Goal: Information Seeking & Learning: Learn about a topic

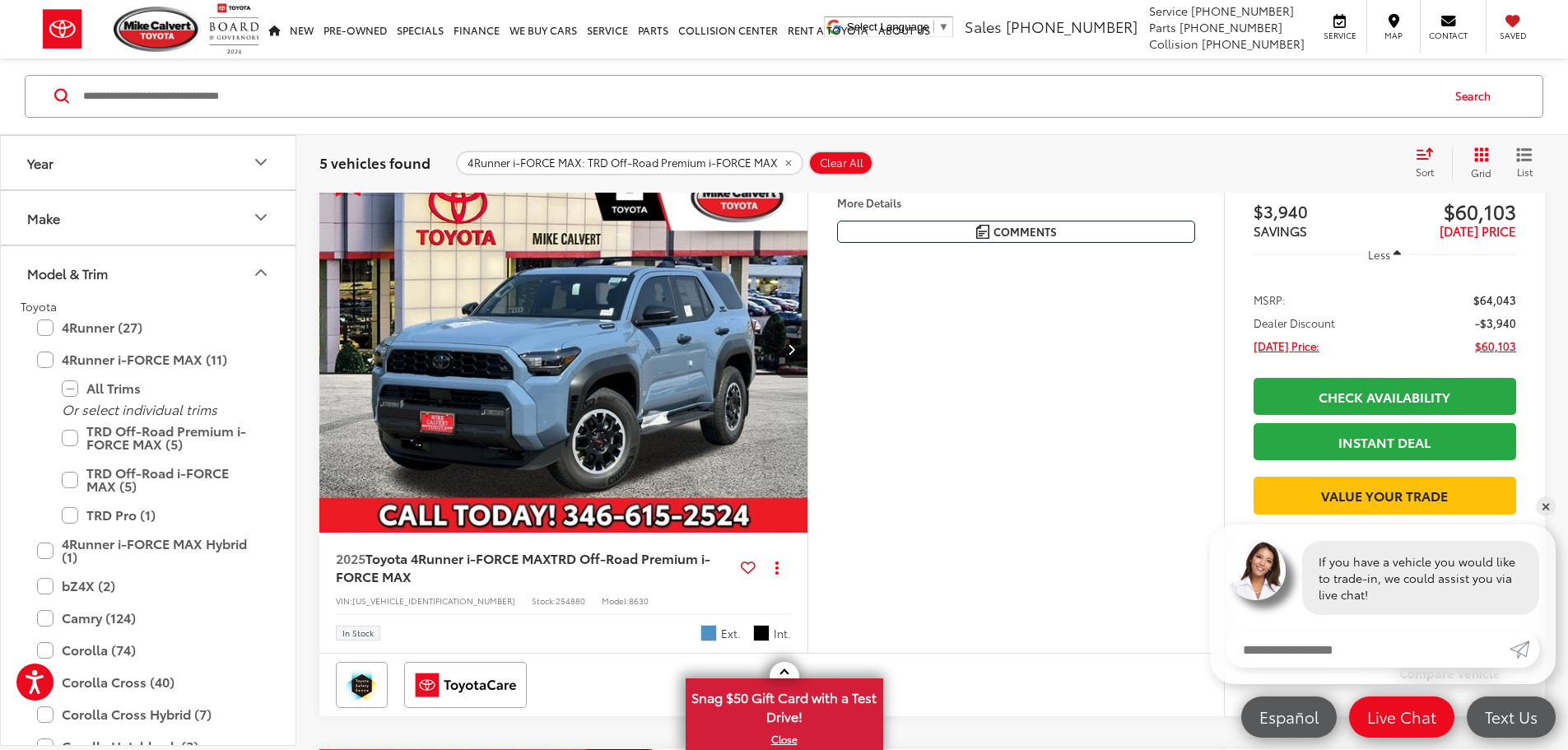
click at [0, 0] on button "More..." at bounding box center [0, 0] width 0 height 0
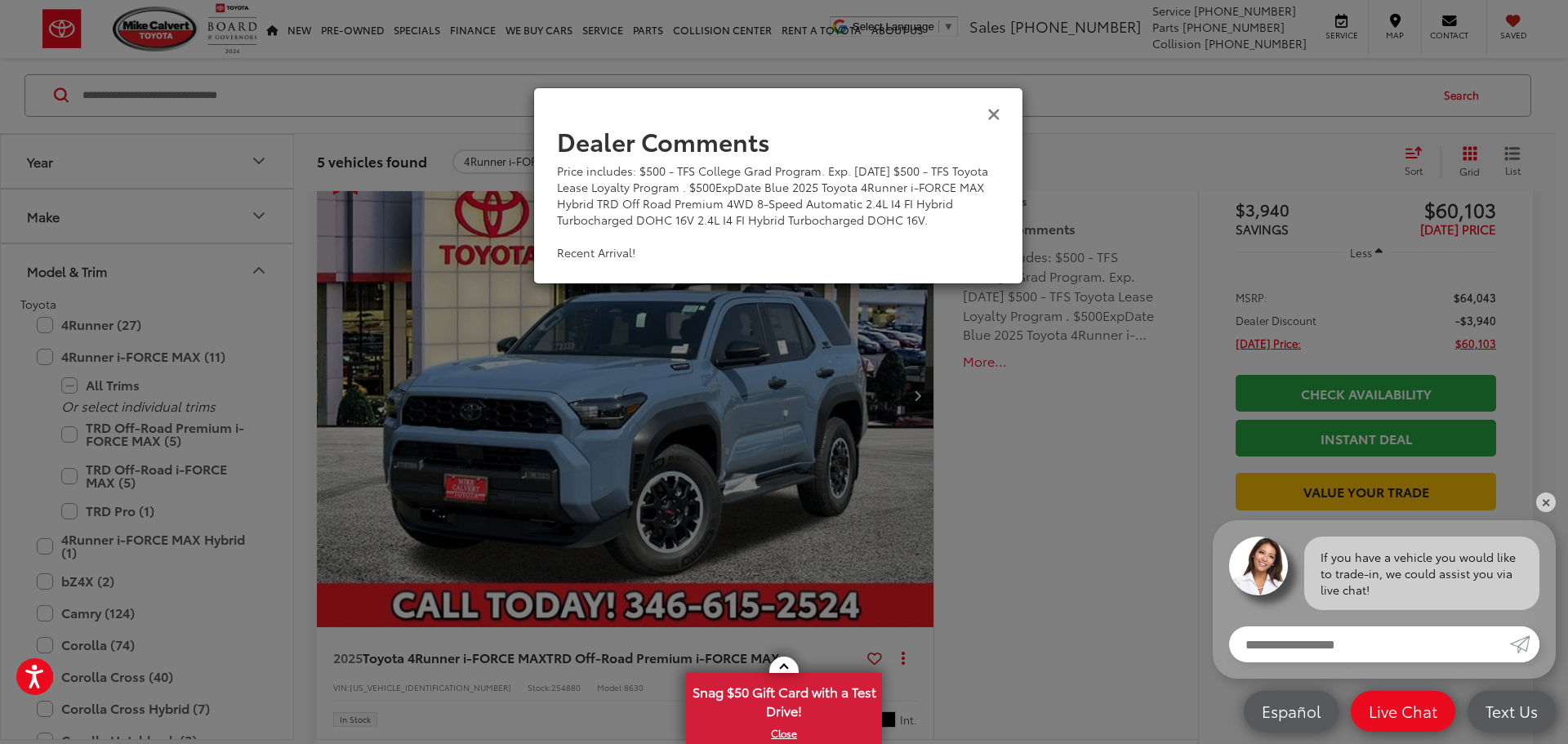
click at [997, 117] on icon "Close" at bounding box center [993, 113] width 13 height 17
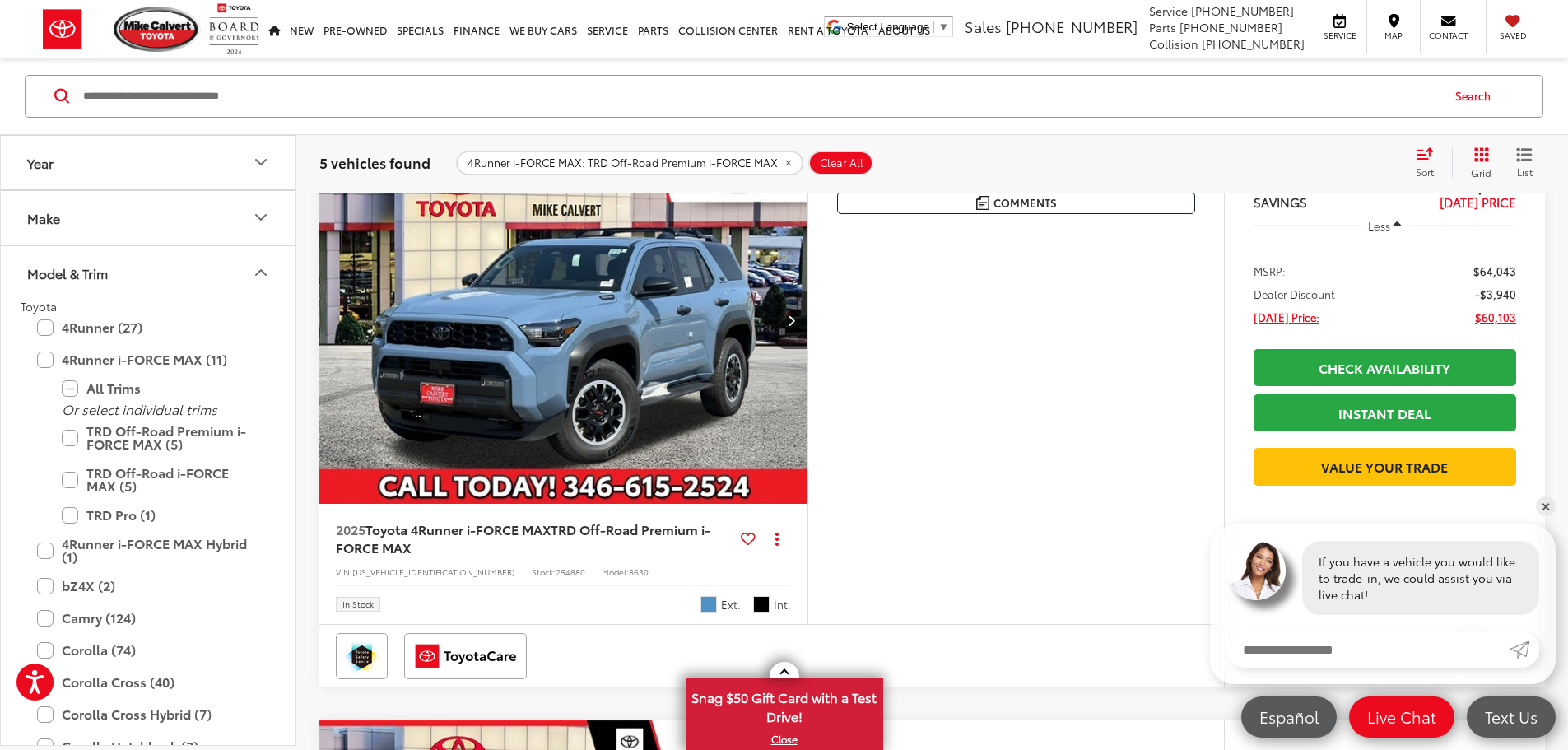
scroll to position [293, 0]
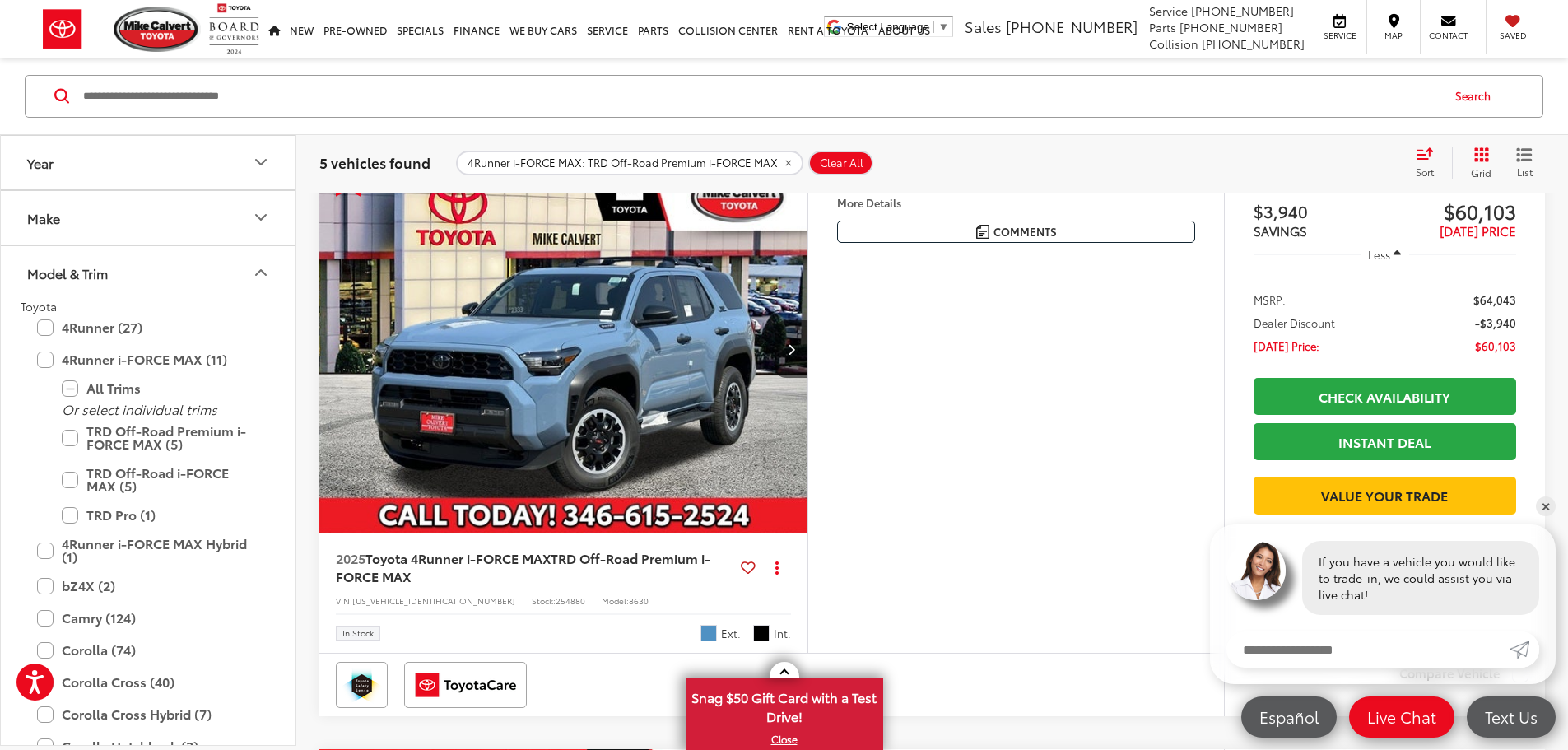
click at [785, 365] on img "2025 Toyota 4Runner i-FORCE MAX TRD Off-Road Premium i-FORCE MAX 0" at bounding box center [564, 350] width 491 height 368
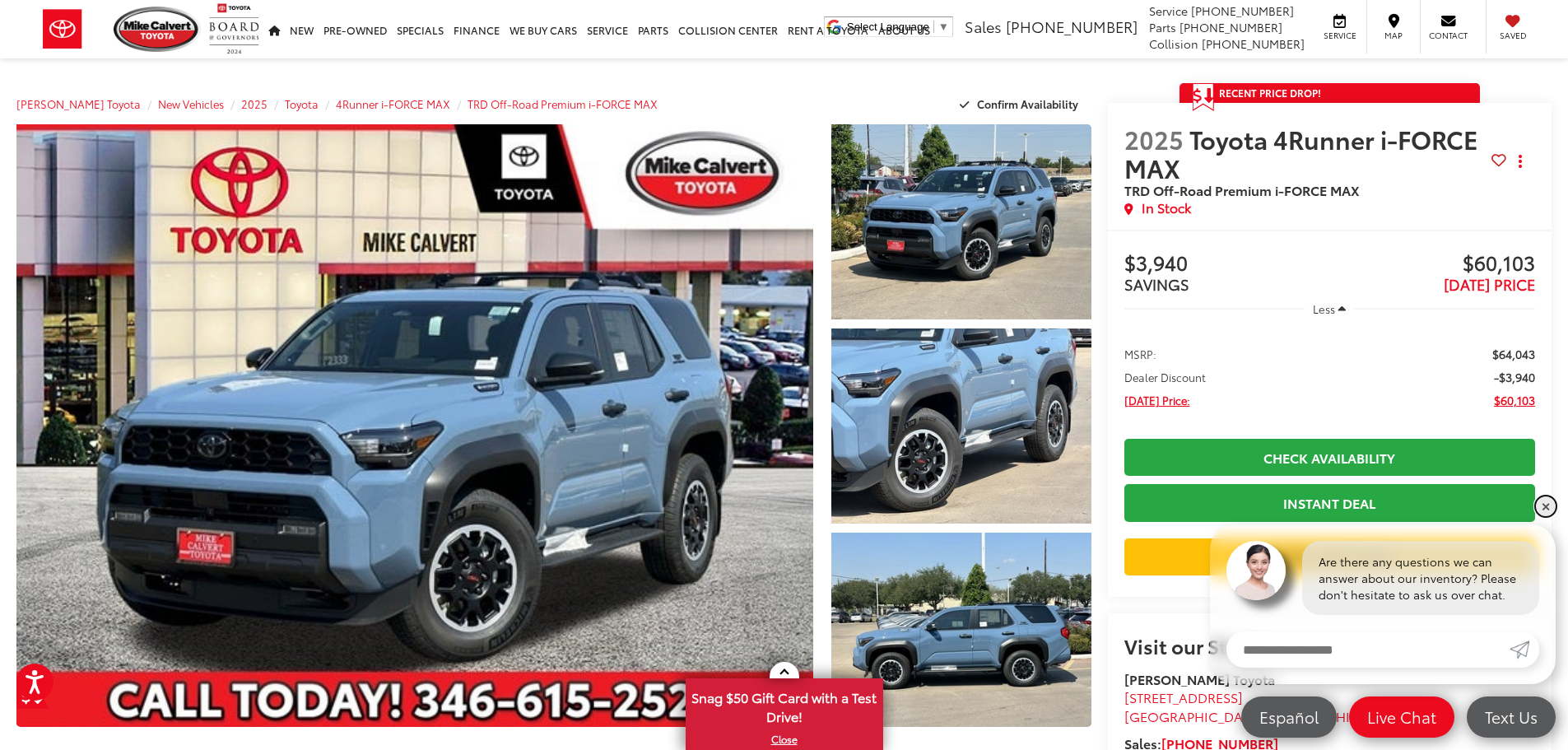
click at [1548, 507] on link "✕" at bounding box center [1546, 506] width 20 height 20
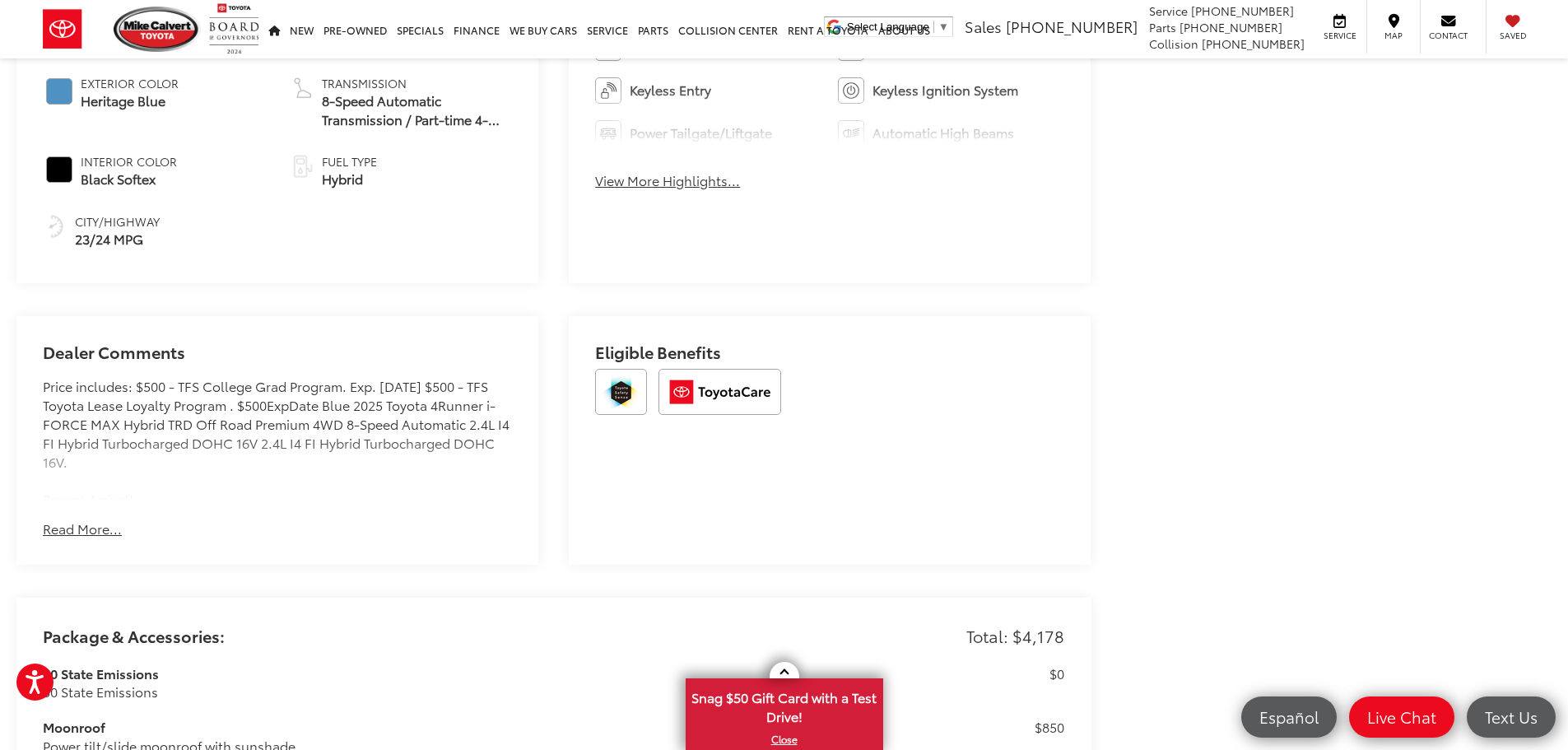
scroll to position [988, 0]
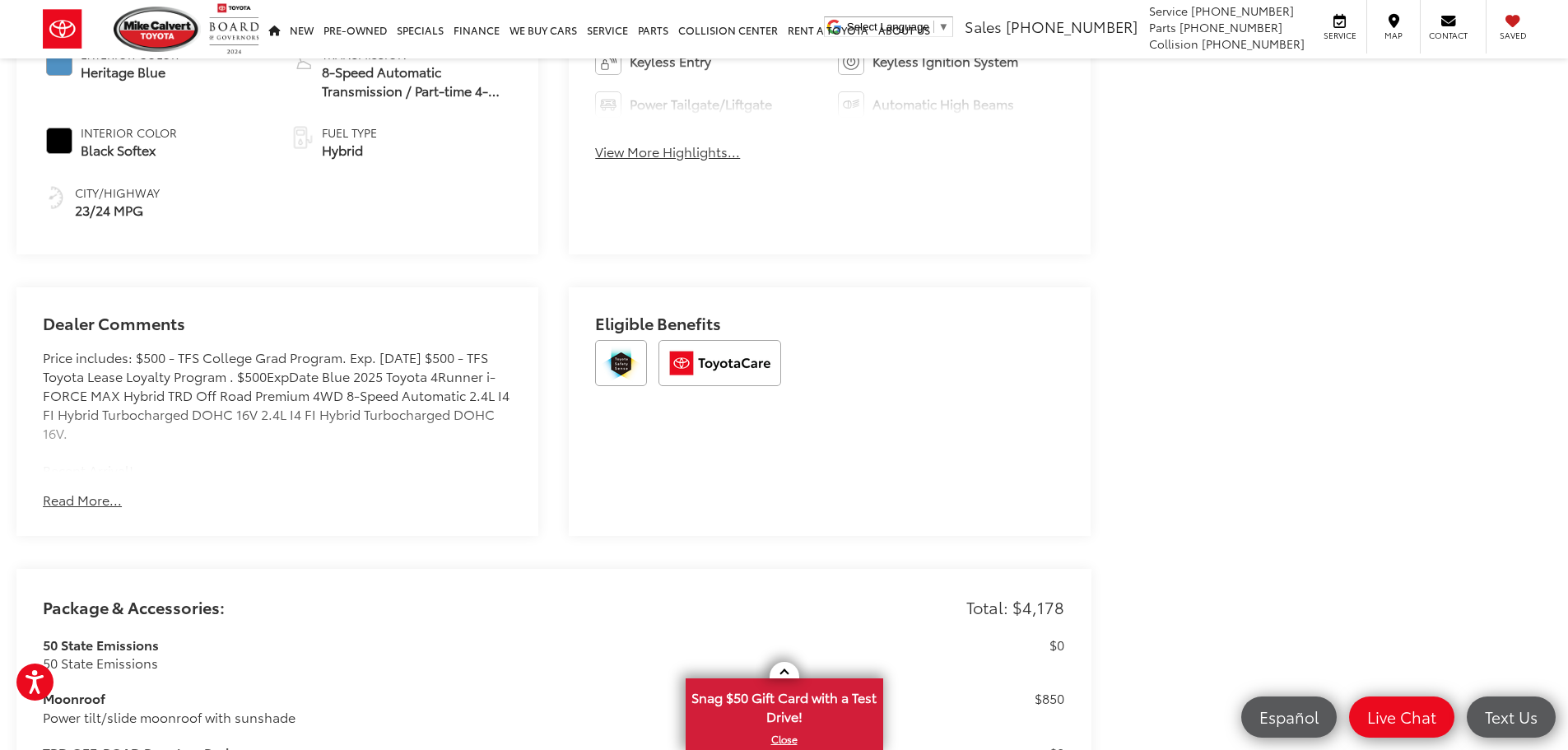
click at [65, 499] on button "Read More..." at bounding box center [82, 500] width 79 height 19
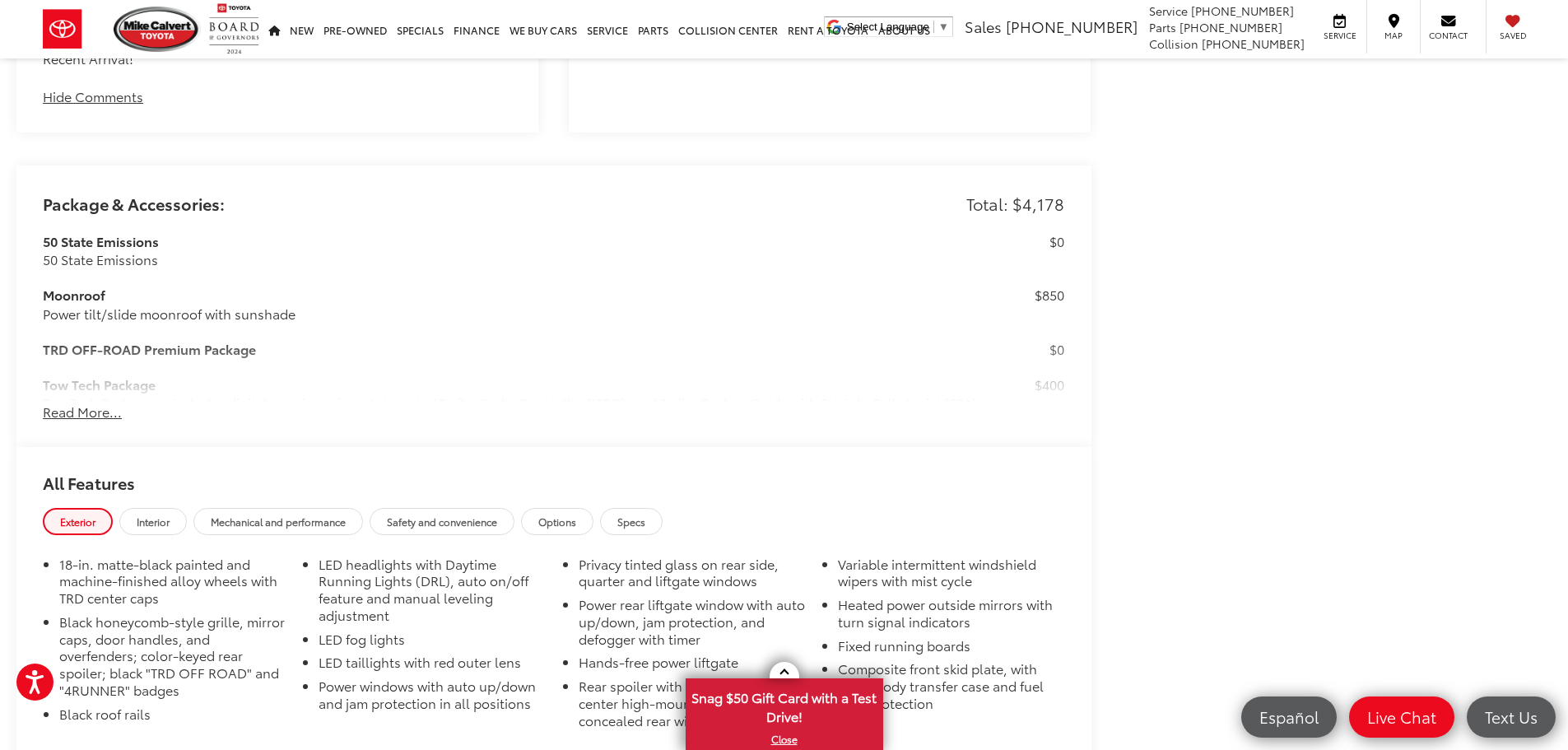
click at [96, 407] on button "Read More..." at bounding box center [82, 412] width 79 height 19
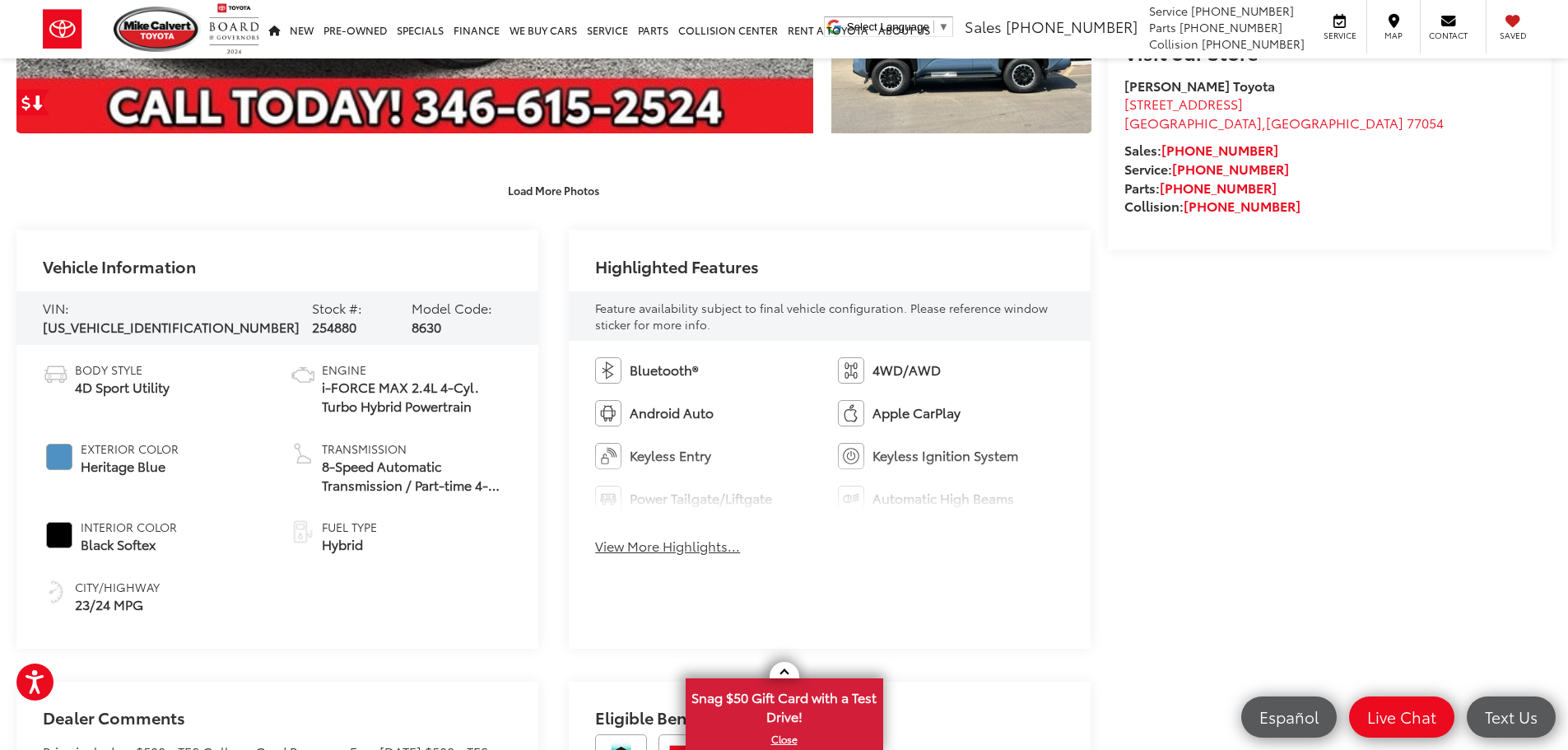
scroll to position [623, 0]
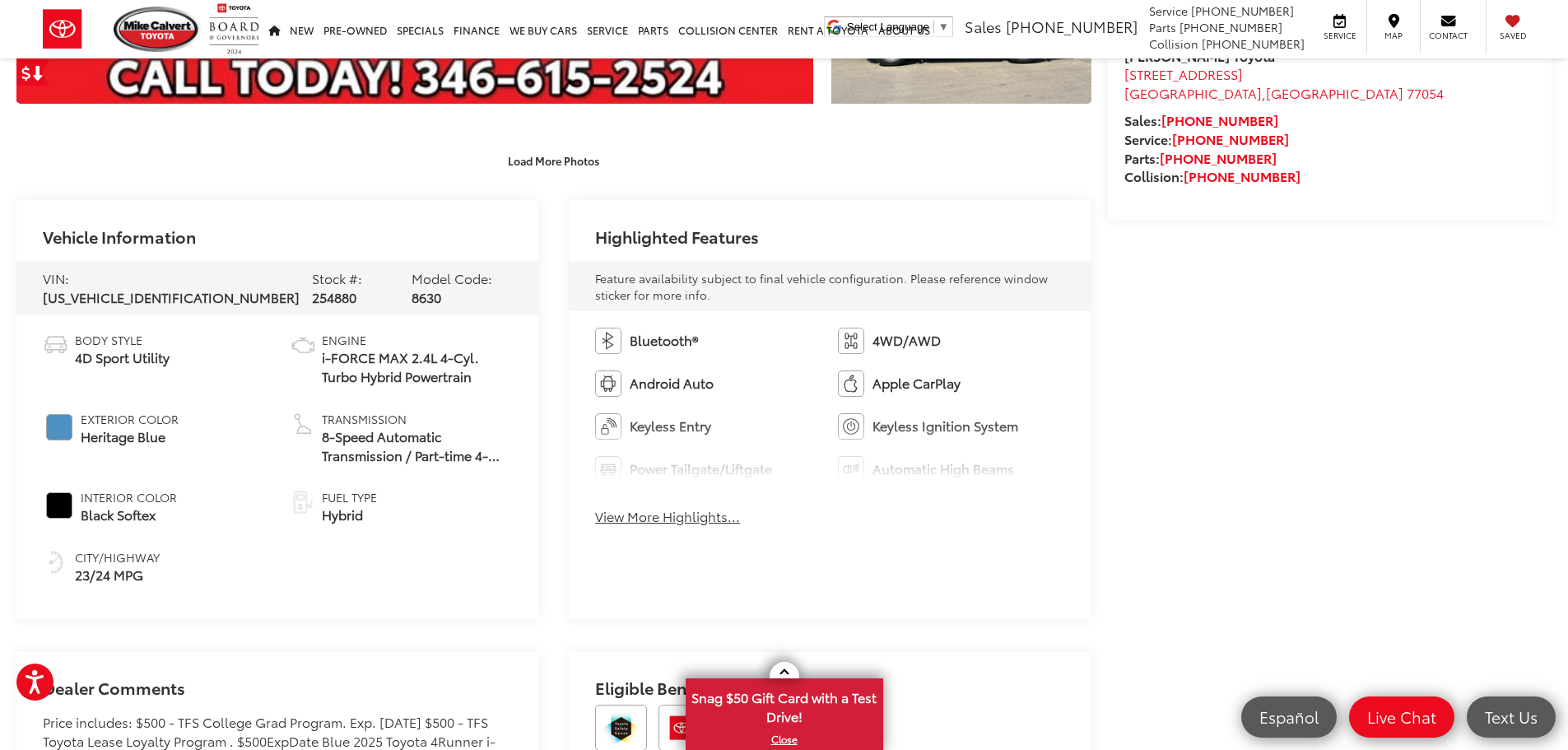
click at [657, 517] on button "View More Highlights..." at bounding box center [668, 517] width 145 height 19
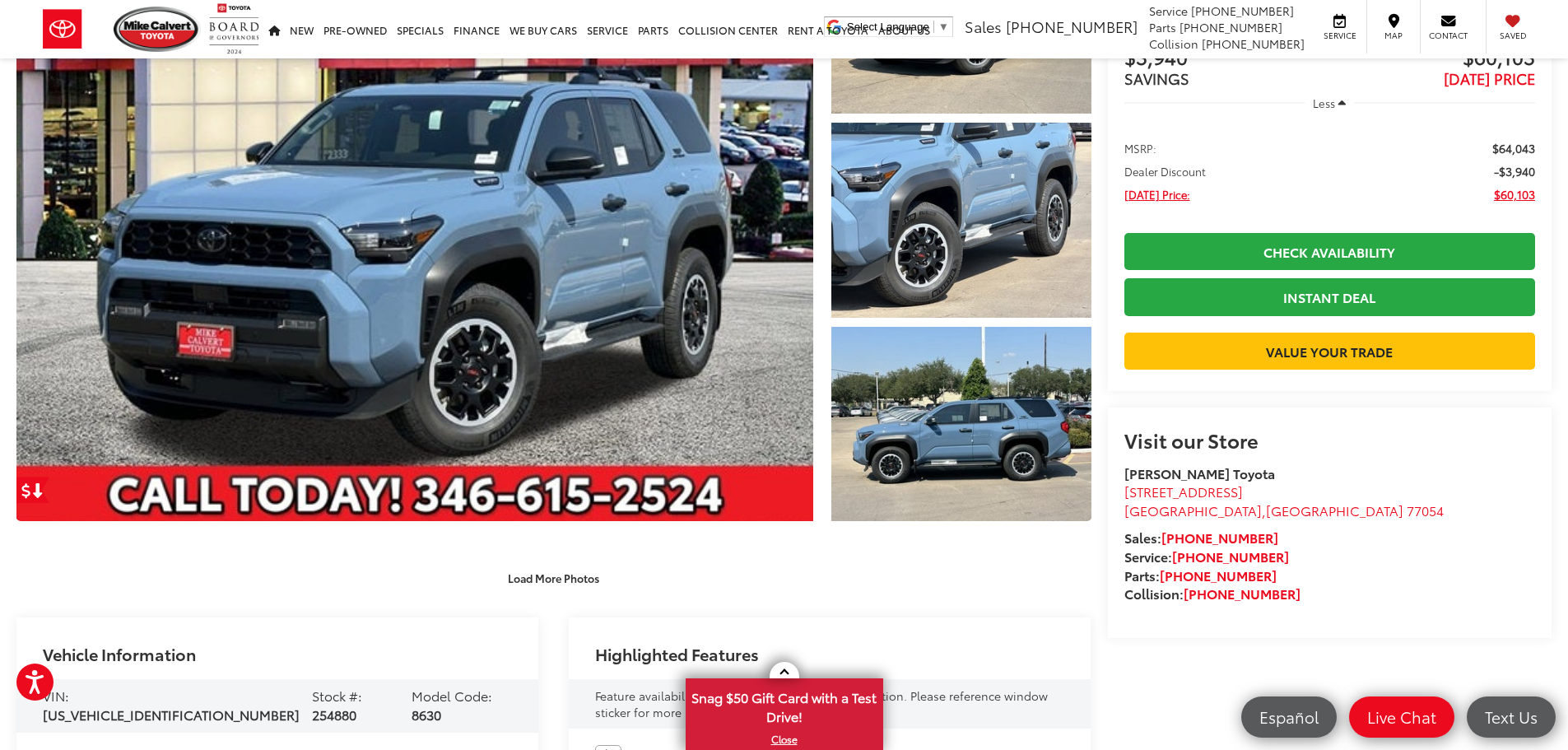
scroll to position [247, 0]
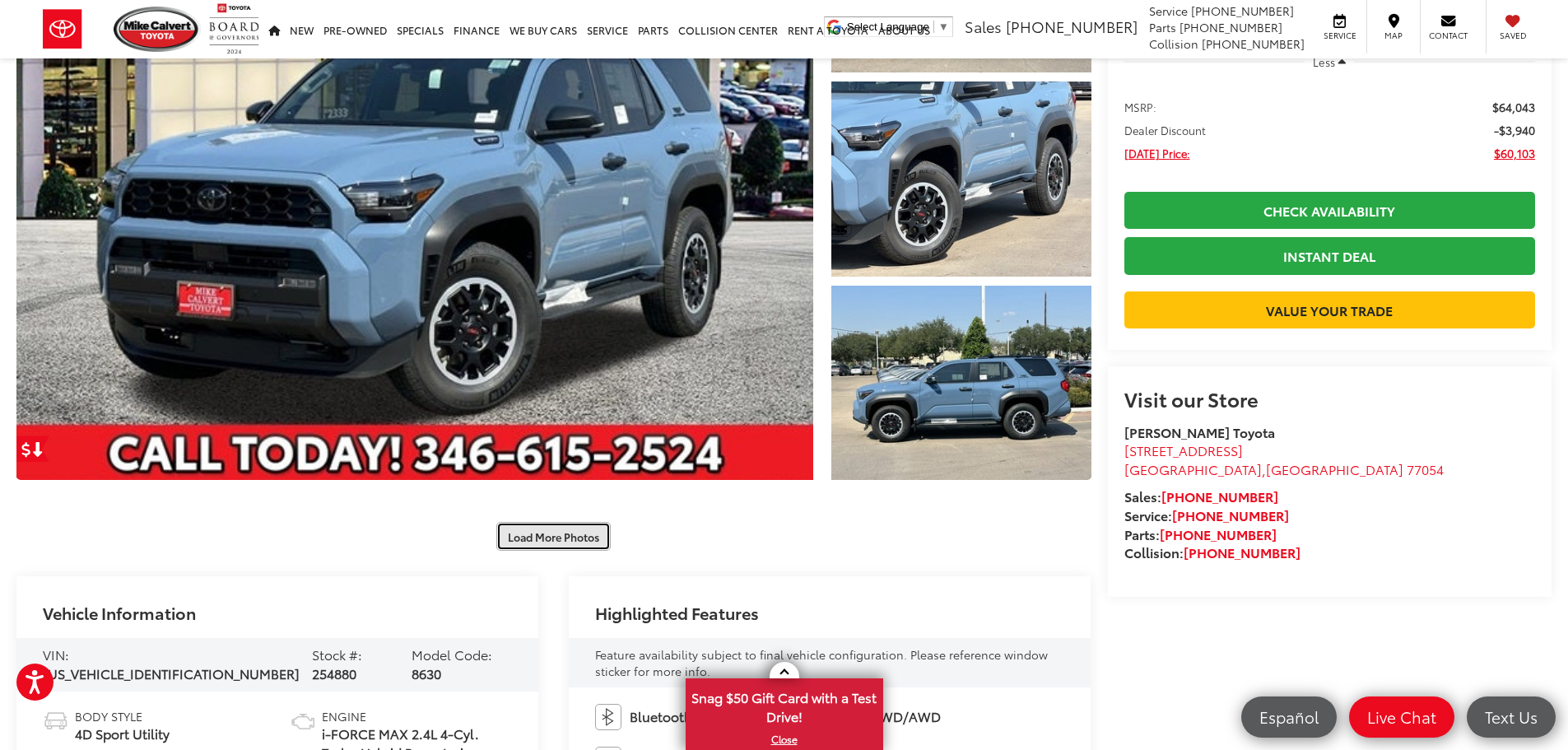
click at [579, 539] on button "Load More Photos" at bounding box center [554, 536] width 114 height 29
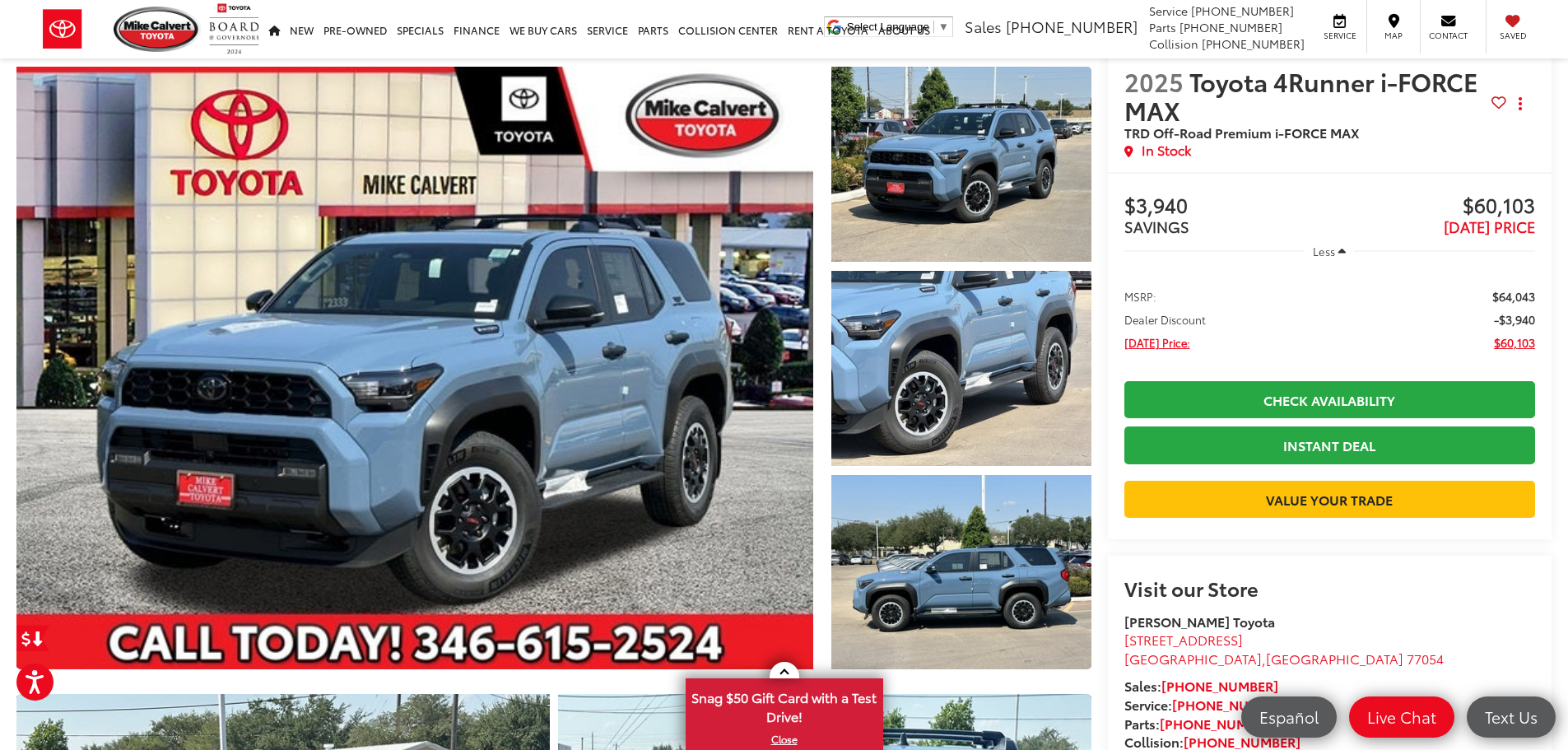
scroll to position [0, 0]
